Goal: Information Seeking & Learning: Learn about a topic

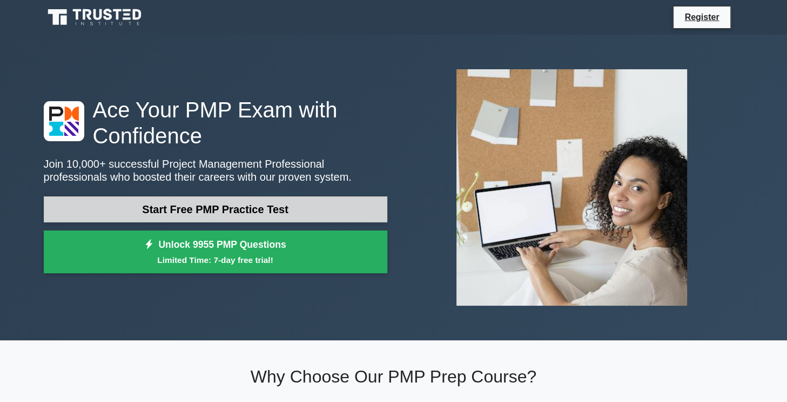
click at [307, 213] on link "Start Free PMP Practice Test" at bounding box center [216, 209] width 344 height 26
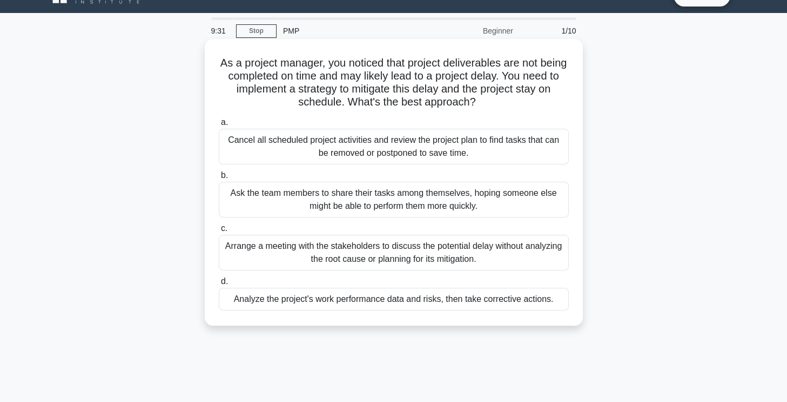
scroll to position [43, 0]
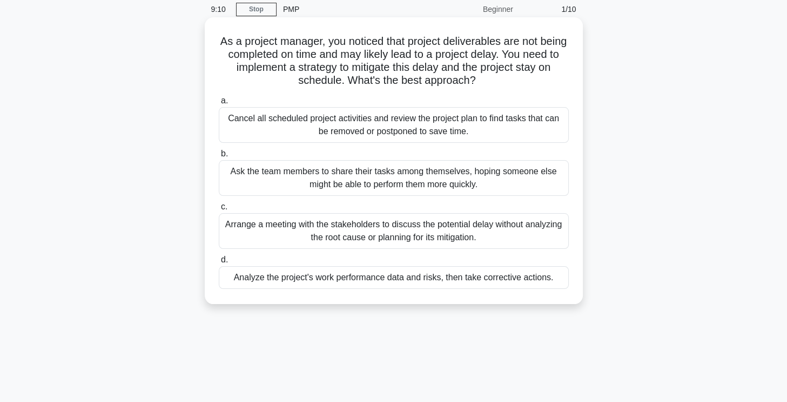
click at [344, 131] on div "Cancel all scheduled project activities and review the project plan to find tas…" at bounding box center [394, 125] width 350 height 36
click at [219, 104] on input "a. Cancel all scheduled project activities and review the project plan to find …" at bounding box center [219, 100] width 0 height 7
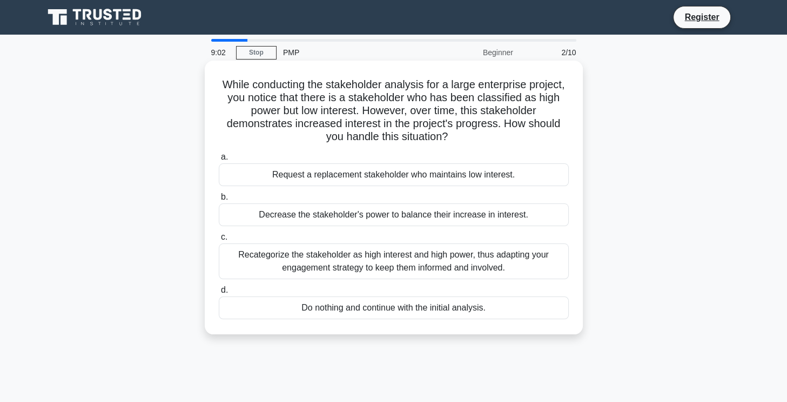
scroll to position [22, 0]
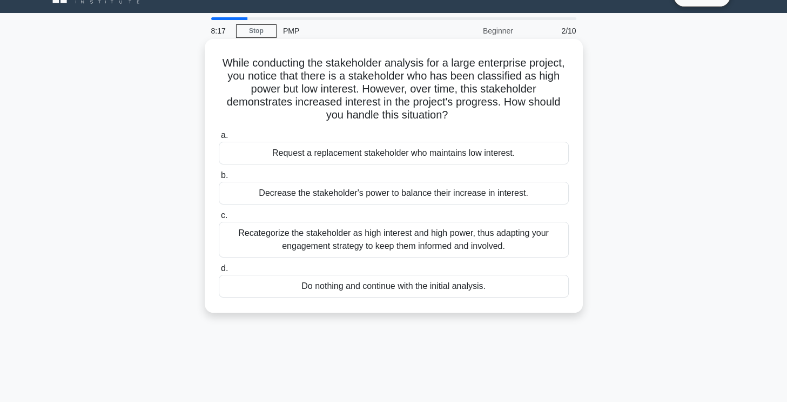
click at [400, 242] on div "Recategorize the stakeholder as high interest and high power, thus adapting you…" at bounding box center [394, 240] width 350 height 36
click at [219, 219] on input "c. Recategorize the stakeholder as high interest and high power, thus adapting …" at bounding box center [219, 215] width 0 height 7
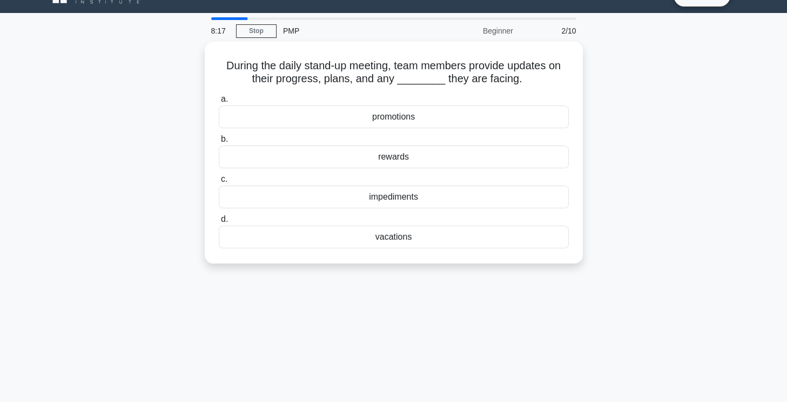
scroll to position [0, 0]
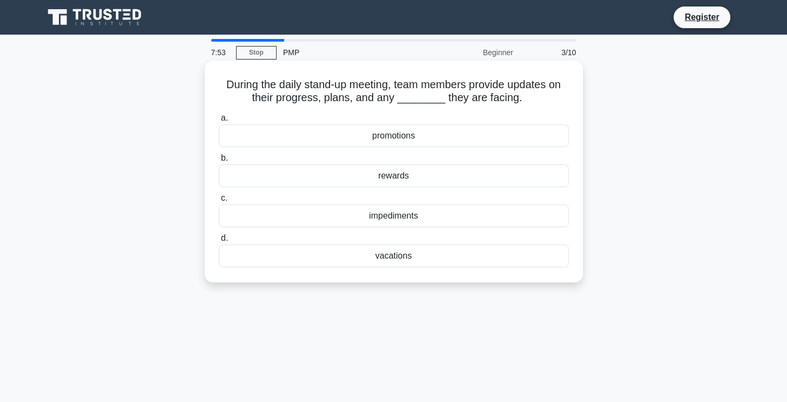
click at [427, 216] on div "impediments" at bounding box center [394, 215] width 350 height 23
click at [219, 202] on input "c. impediments" at bounding box center [219, 198] width 0 height 7
